Goal: Task Accomplishment & Management: Manage account settings

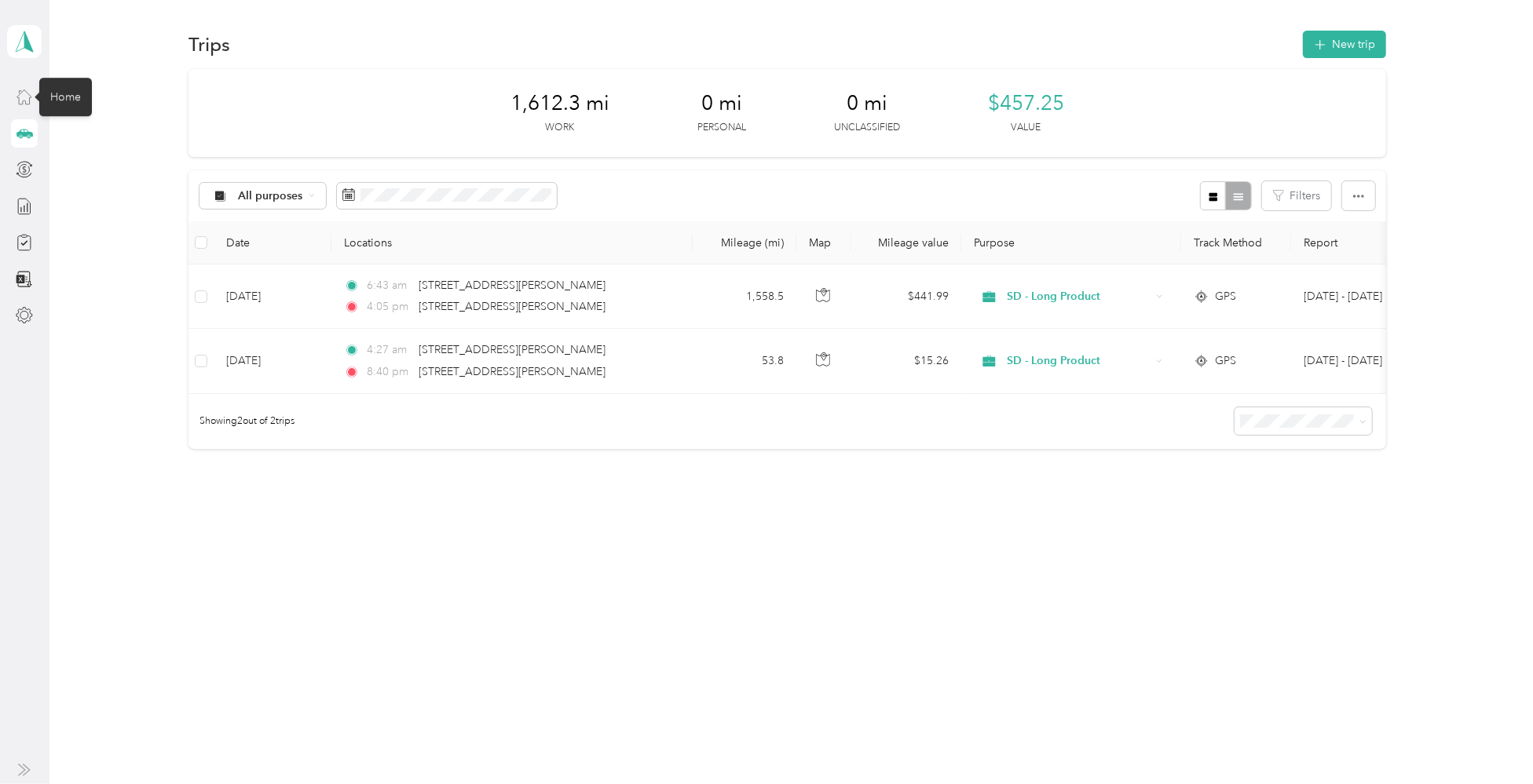
click at [25, 96] on icon at bounding box center [24, 96] width 17 height 17
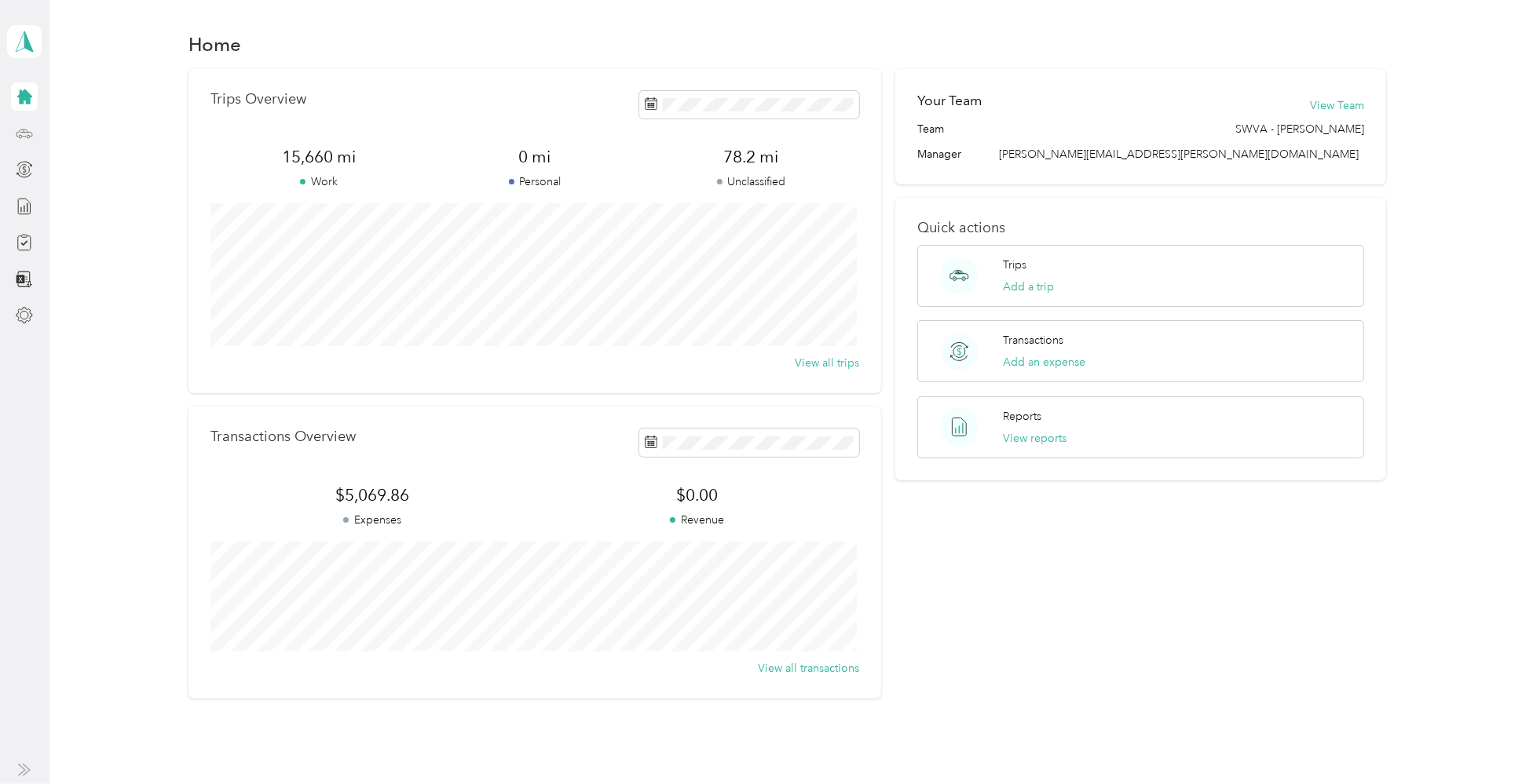
click at [25, 137] on icon at bounding box center [24, 133] width 17 height 17
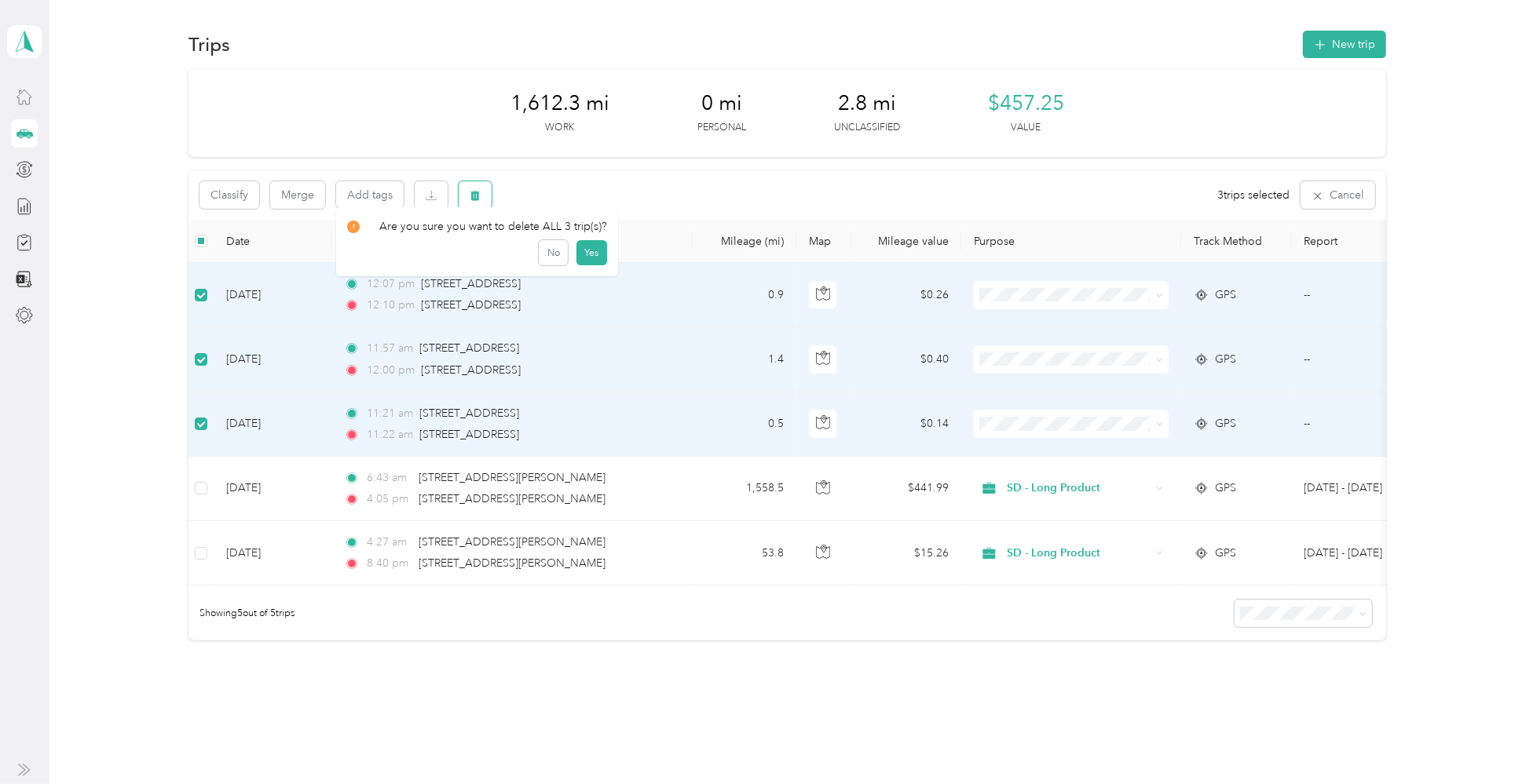
click at [473, 191] on icon "button" at bounding box center [475, 195] width 10 height 11
click at [589, 265] on button "Yes" at bounding box center [592, 260] width 31 height 25
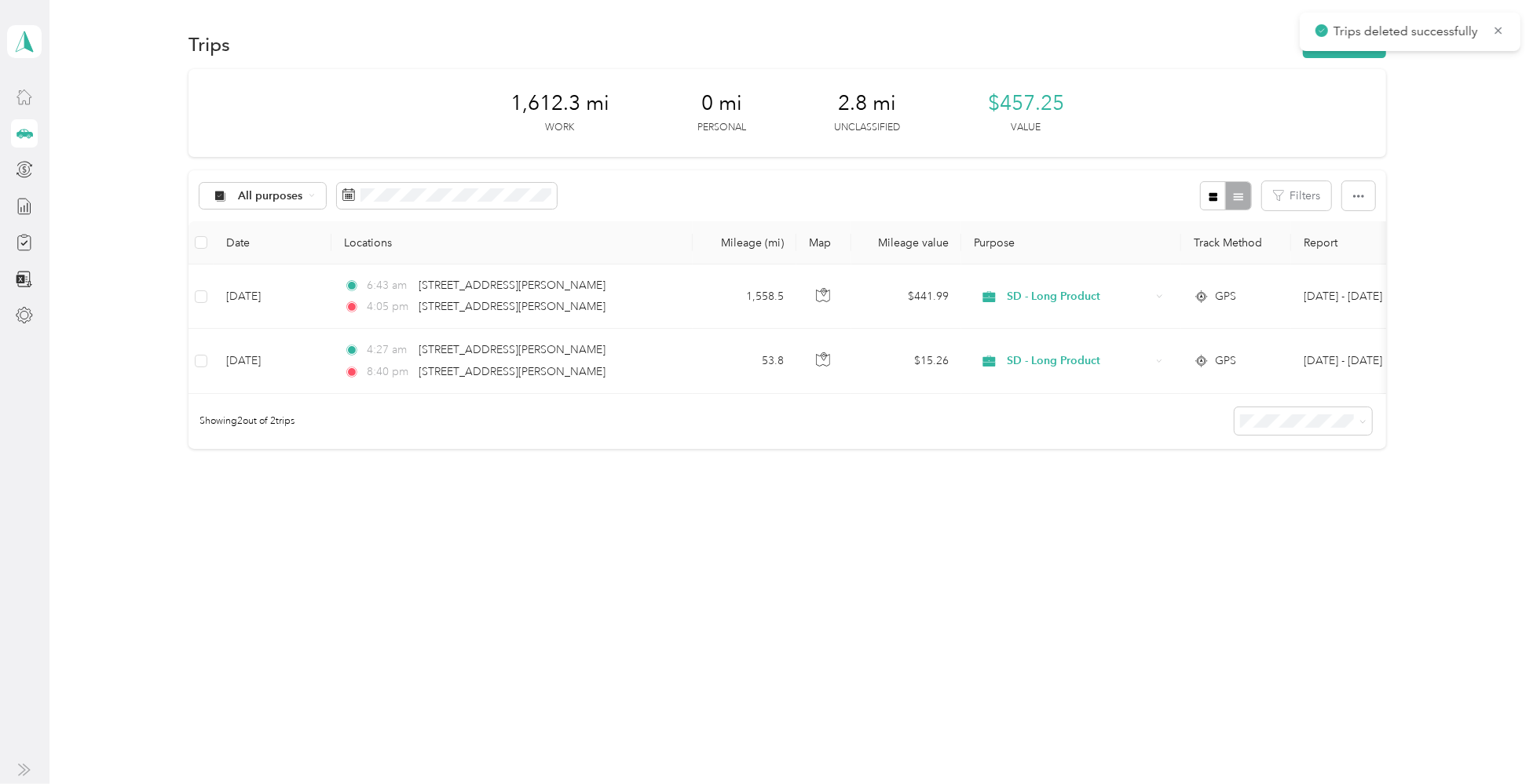
click at [969, 559] on div "Trips New trip 1,612.3 mi Work 0 mi Personal 2.8 mi Unclassified $457.25 Value …" at bounding box center [787, 294] width 1476 height 589
